Goal: Task Accomplishment & Management: Complete application form

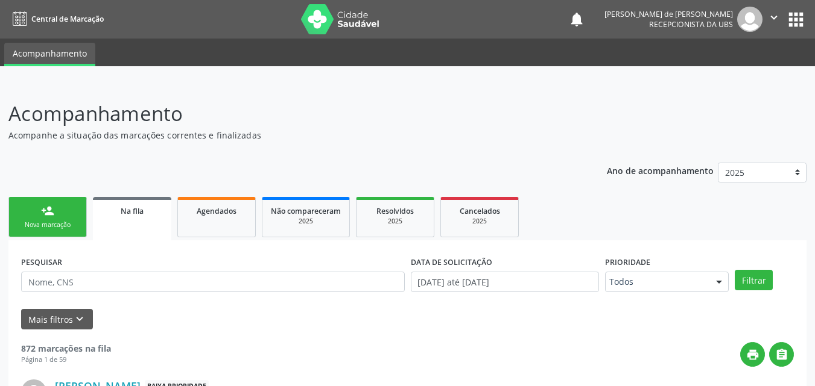
scroll to position [28, 0]
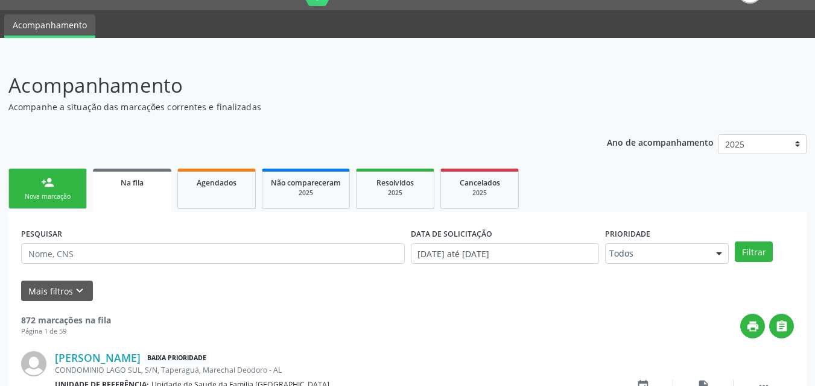
click at [45, 173] on link "person_add Nova marcação" at bounding box center [47, 189] width 78 height 40
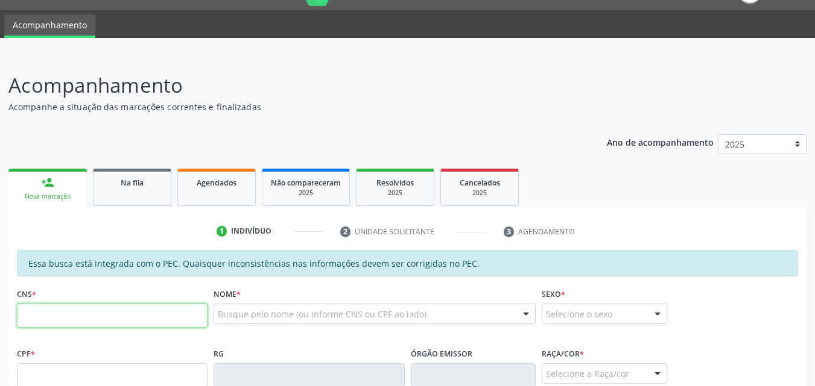
click at [95, 318] on input "text" at bounding box center [112, 316] width 191 height 24
type input "704 2037 9085 7586"
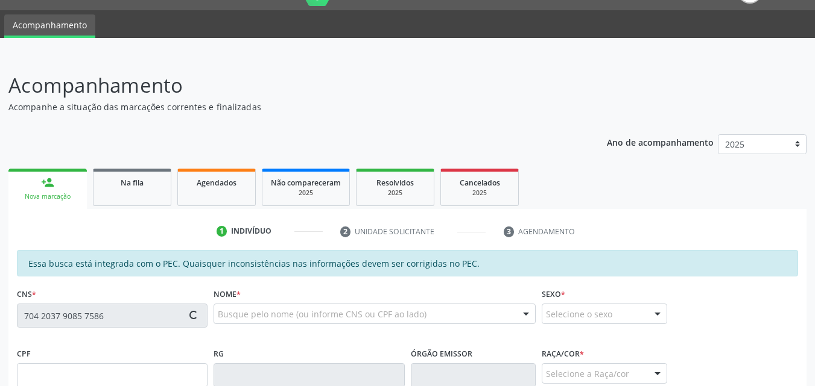
type input "062.603.464-76"
type input "[DATE]"
type input "[PERSON_NAME]"
type input "[PHONE_NUMBER]"
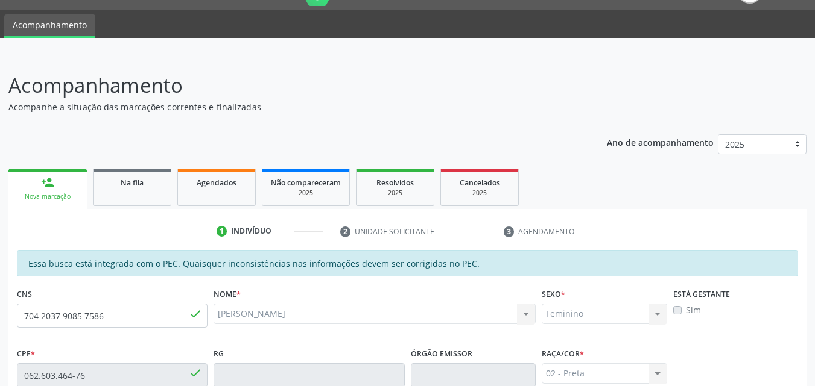
scroll to position [319, 0]
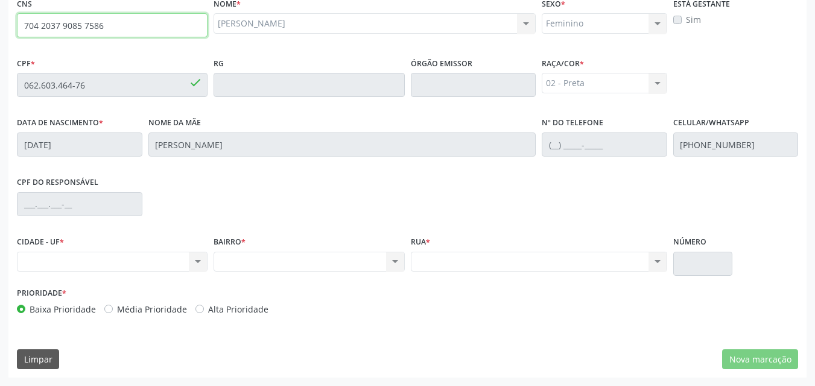
drag, startPoint x: 24, startPoint y: 24, endPoint x: 105, endPoint y: 21, distance: 81.5
click at [105, 21] on input "704 2037 9085 7586" at bounding box center [112, 25] width 191 height 24
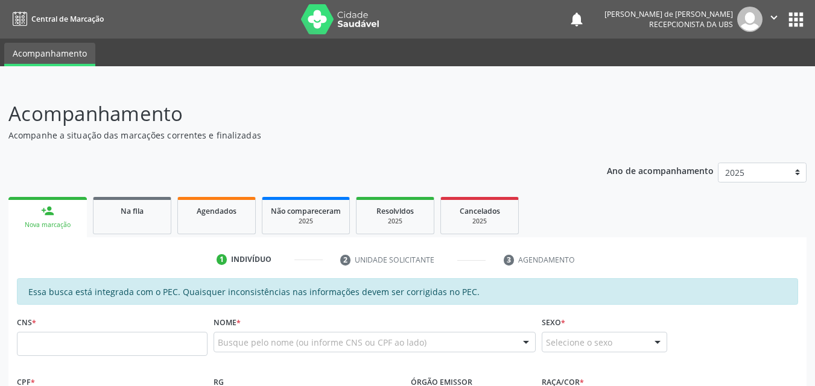
scroll to position [319, 0]
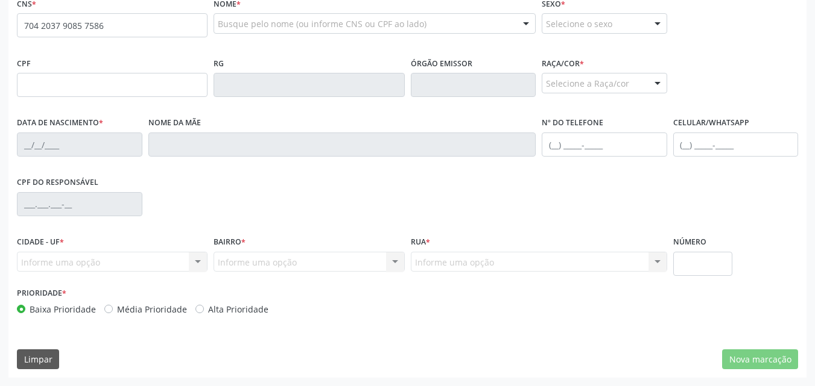
type input "704 2037 9085 7586"
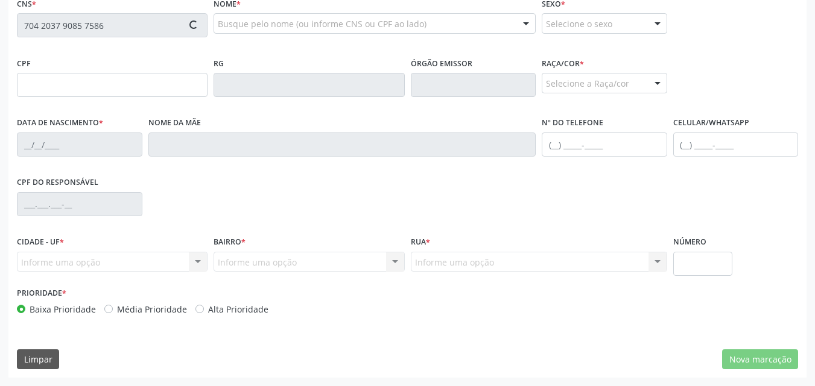
type input "062.603.464-76"
type input "[DATE]"
type input "[PERSON_NAME]"
type input "[PHONE_NUMBER]"
type input "S/N"
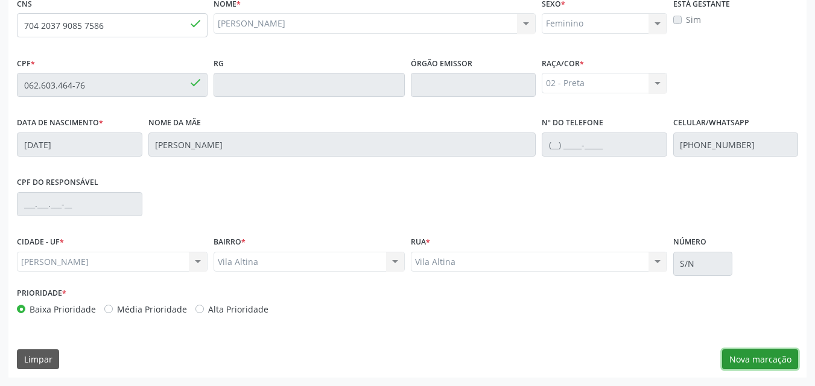
click at [739, 359] on button "Nova marcação" at bounding box center [760, 360] width 76 height 21
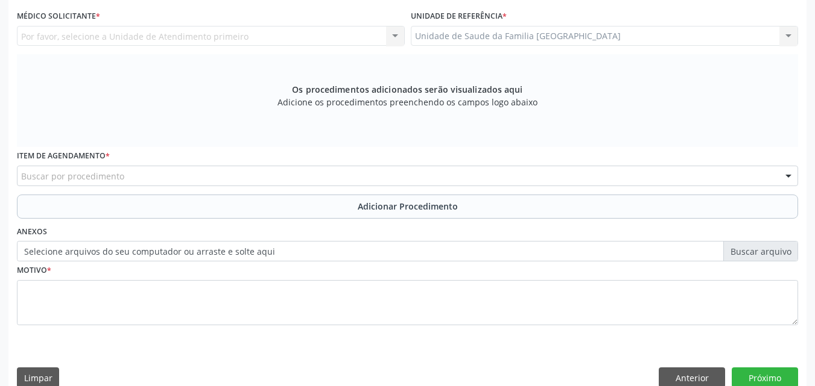
scroll to position [0, 0]
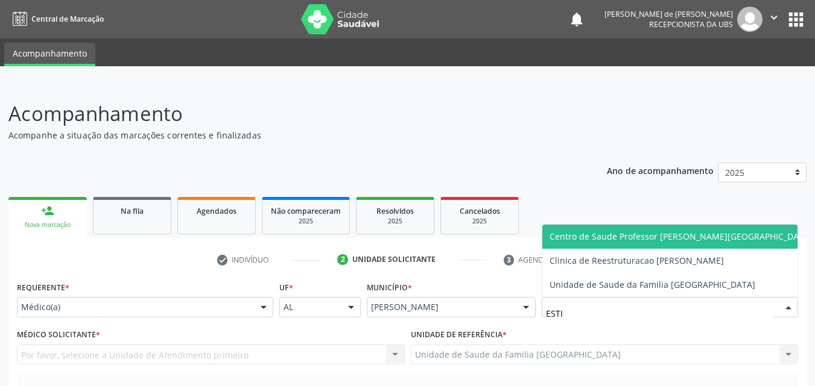
type input "ESTIV"
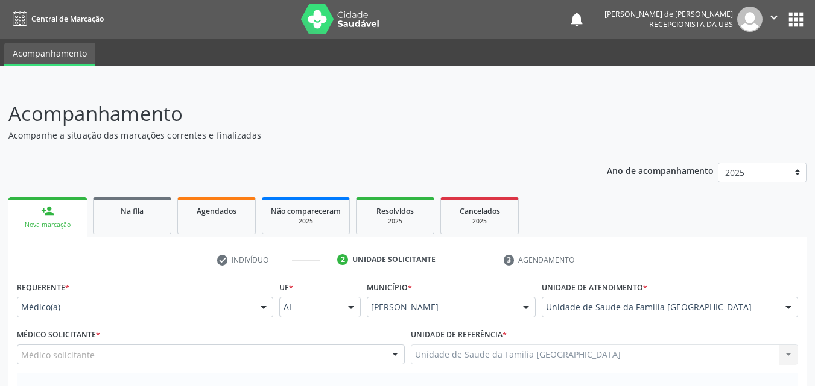
scroll to position [282, 0]
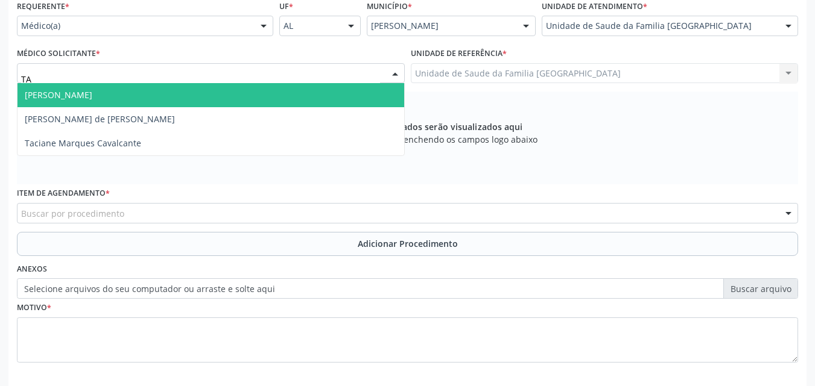
type input "T"
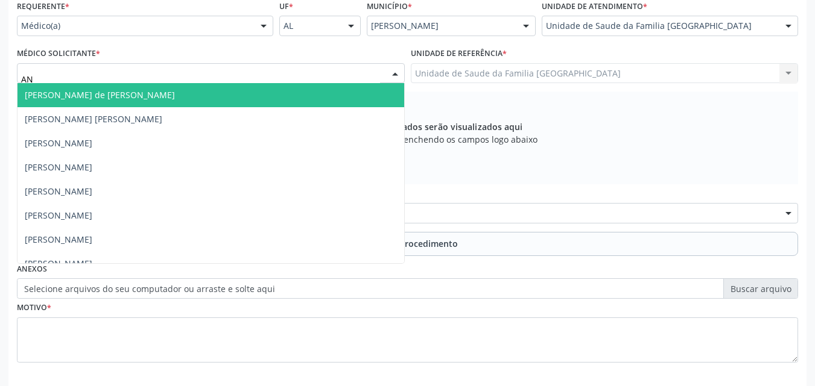
type input "A"
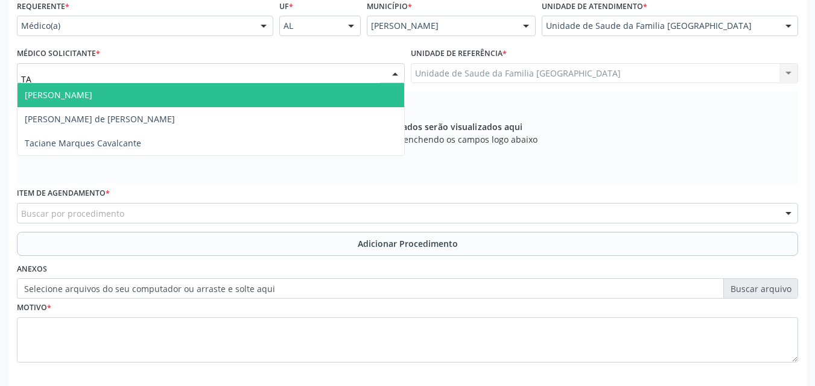
type input "TAC"
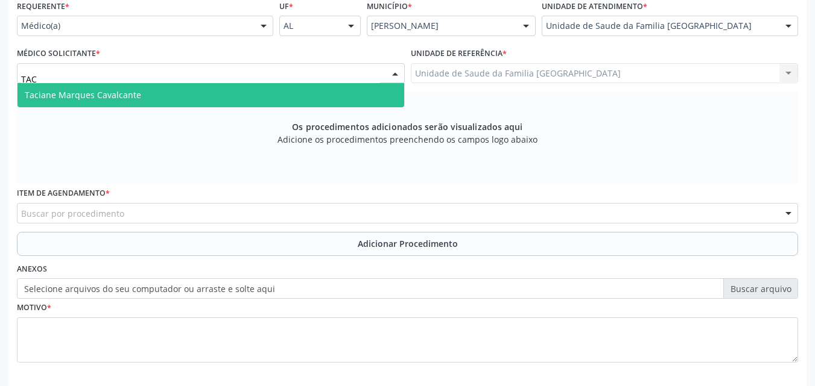
click at [73, 102] on span "Taciane Marques Cavalcante" at bounding box center [210, 95] width 386 height 24
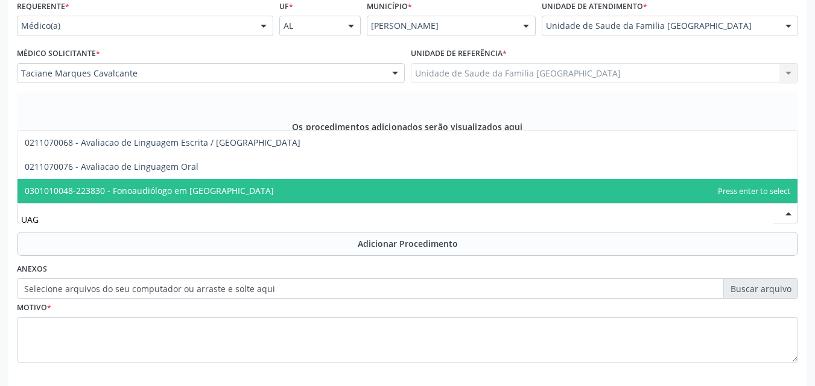
scroll to position [0, 0]
type input "U"
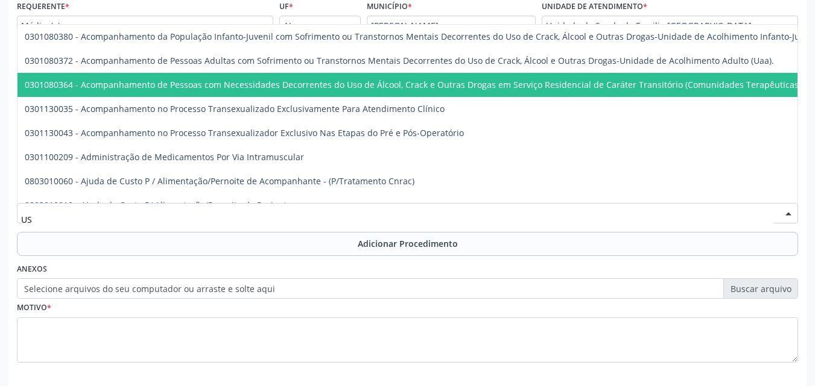
type input "USG"
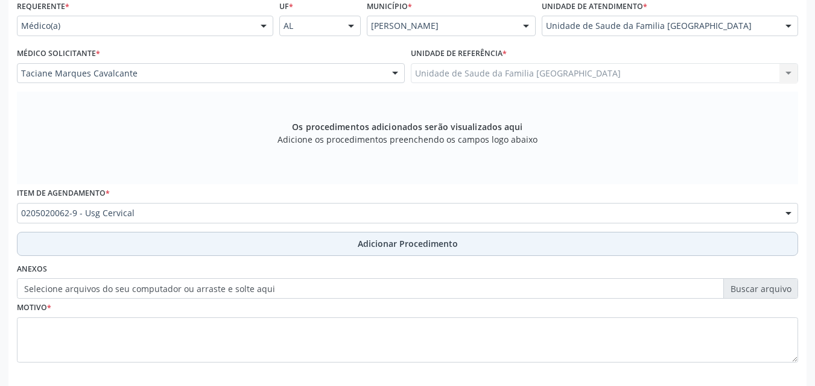
click at [127, 242] on button "Adicionar Procedimento" at bounding box center [407, 244] width 781 height 24
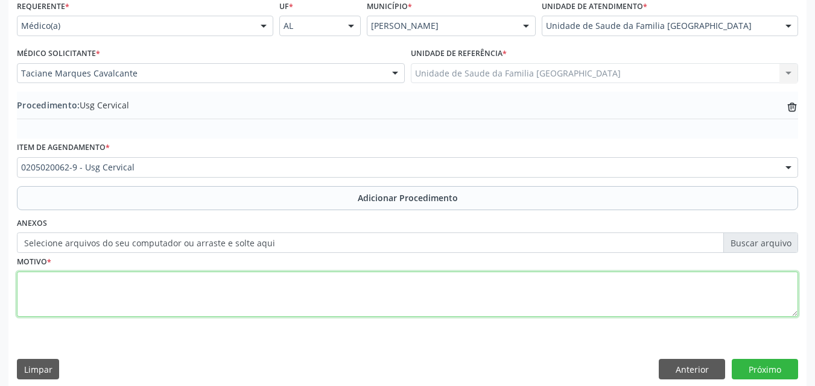
click at [112, 283] on textarea at bounding box center [407, 295] width 781 height 46
type textarea "USG CERVICAL INTERIOR (MASSA CERVICAL)."
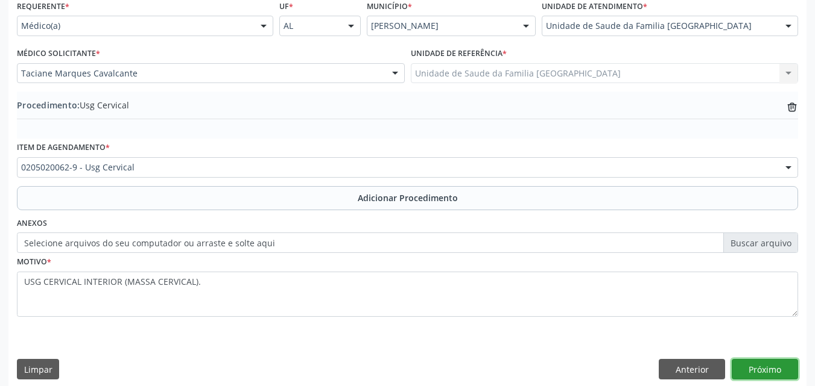
click at [769, 364] on button "Próximo" at bounding box center [764, 369] width 66 height 21
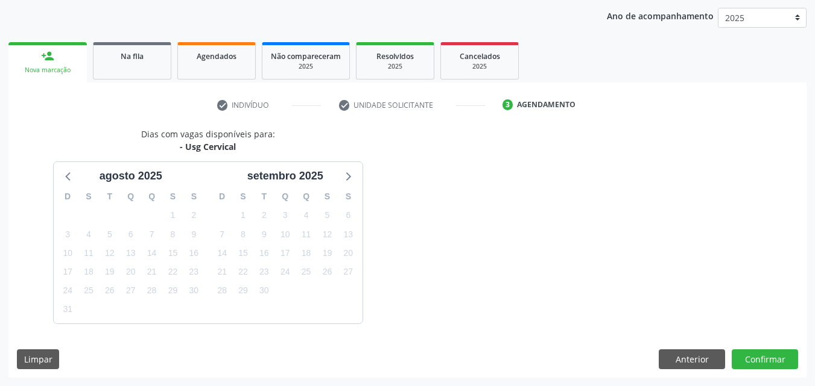
scroll to position [191, 0]
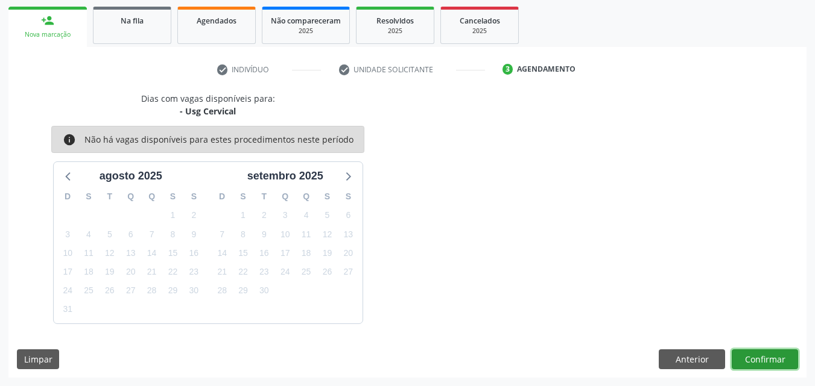
click at [750, 355] on button "Confirmar" at bounding box center [764, 360] width 66 height 21
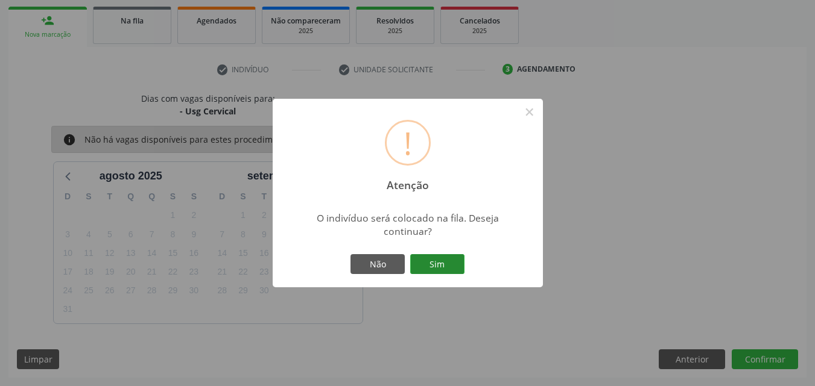
click at [422, 258] on button "Sim" at bounding box center [437, 264] width 54 height 21
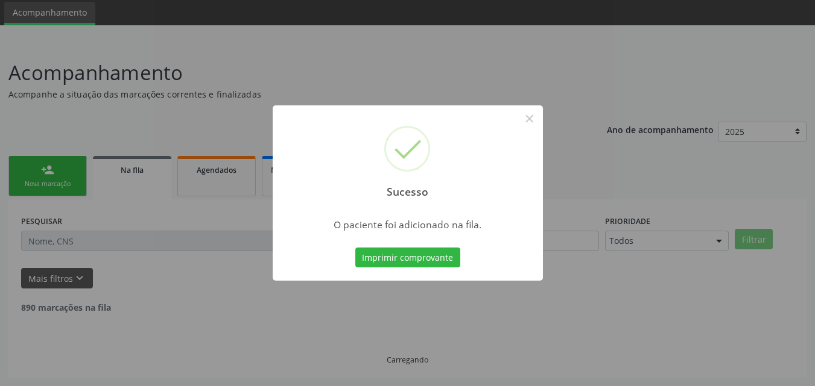
scroll to position [28, 0]
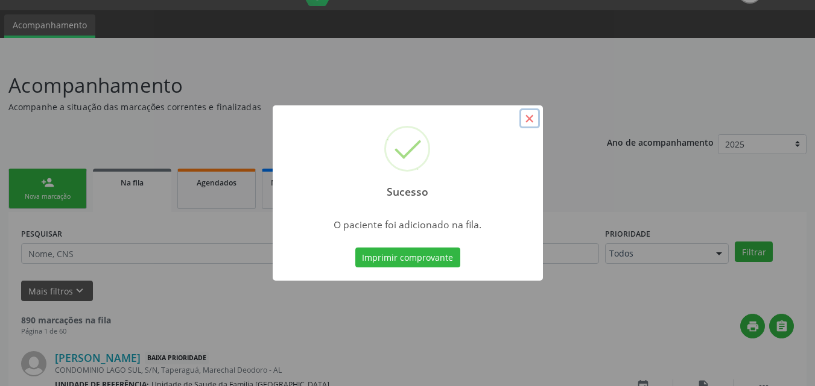
click at [532, 124] on button "×" at bounding box center [529, 119] width 21 height 21
